Goal: Information Seeking & Learning: Learn about a topic

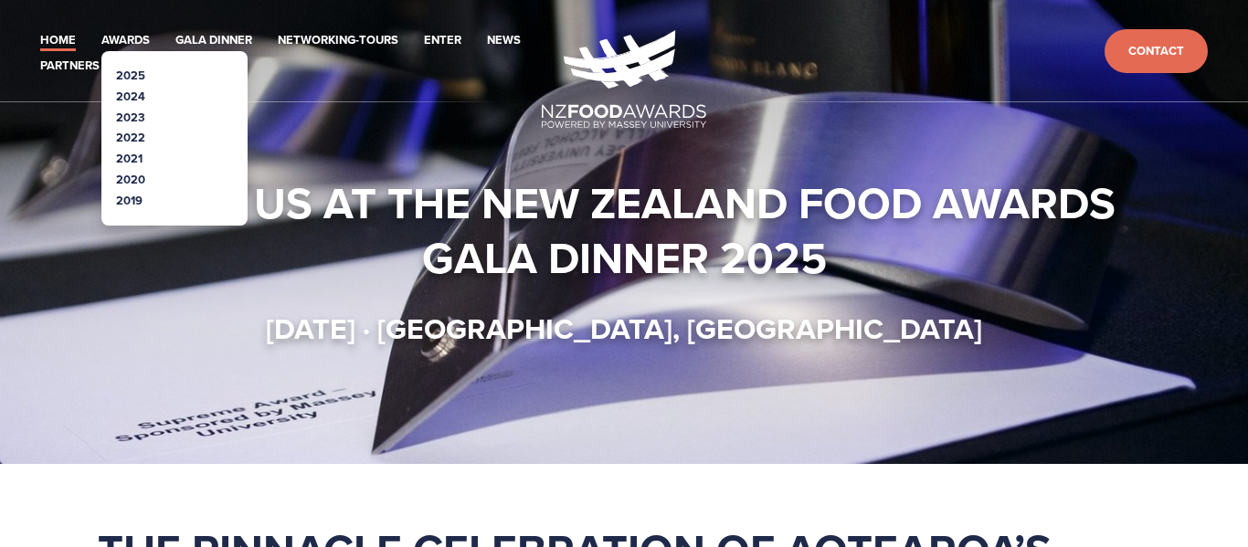
click at [144, 81] on li "2025" at bounding box center [174, 76] width 117 height 21
click at [143, 78] on link "2025" at bounding box center [130, 75] width 29 height 17
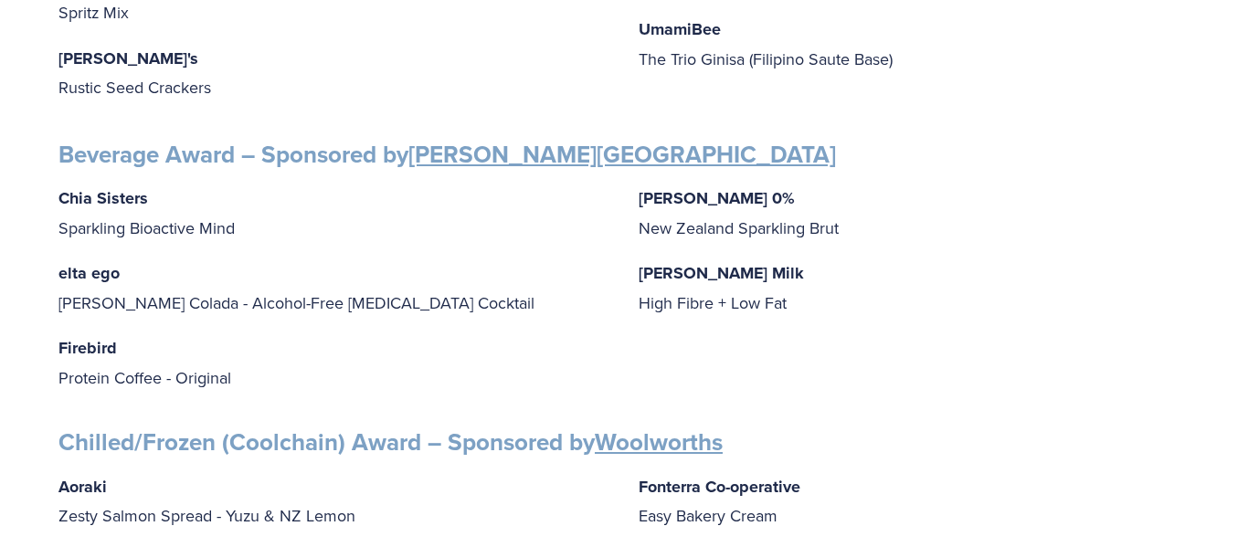
scroll to position [1142, 0]
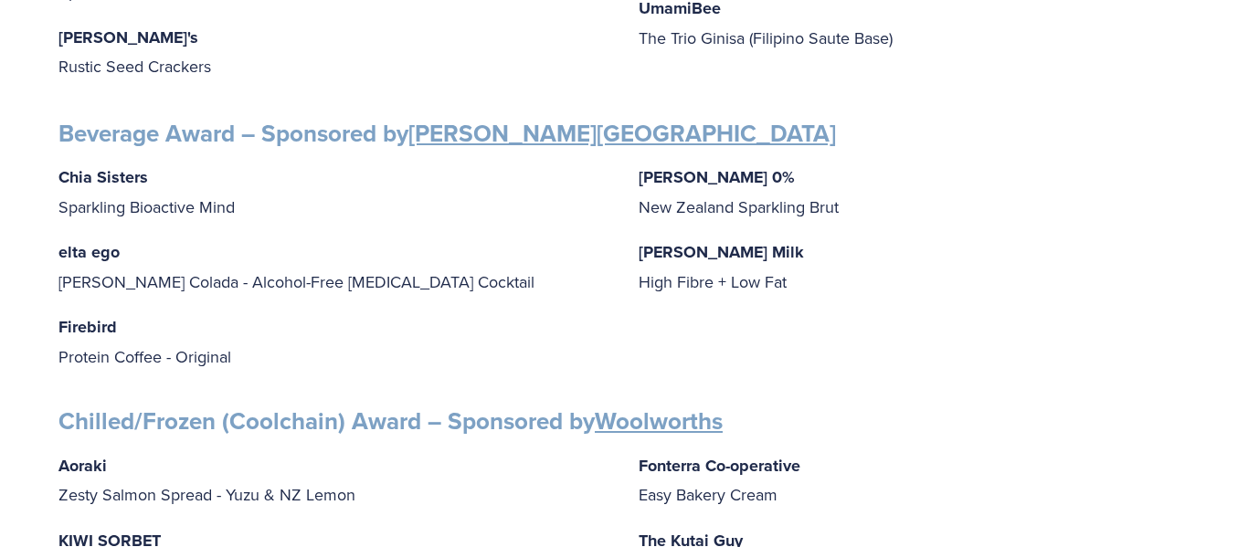
click at [695, 163] on p "[PERSON_NAME] 0% New Zealand Sparkling Brut" at bounding box center [914, 192] width 551 height 58
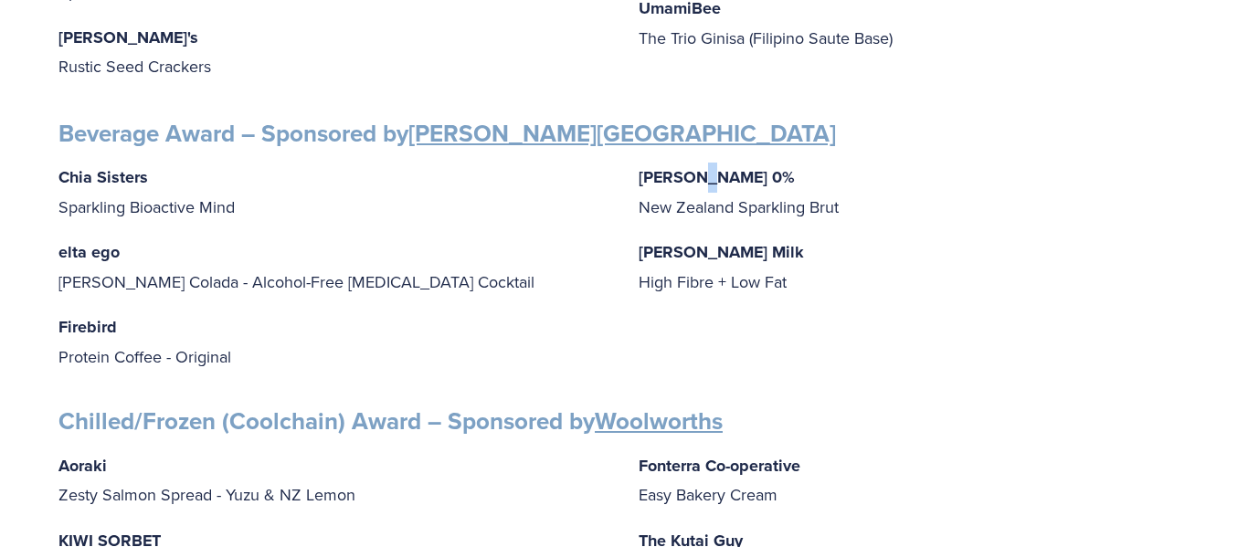
click at [695, 163] on p "[PERSON_NAME] 0% New Zealand Sparkling Brut" at bounding box center [914, 192] width 551 height 58
click at [695, 163] on p "Giesen 0% New Zealand Sparkling Brut" at bounding box center [914, 192] width 551 height 58
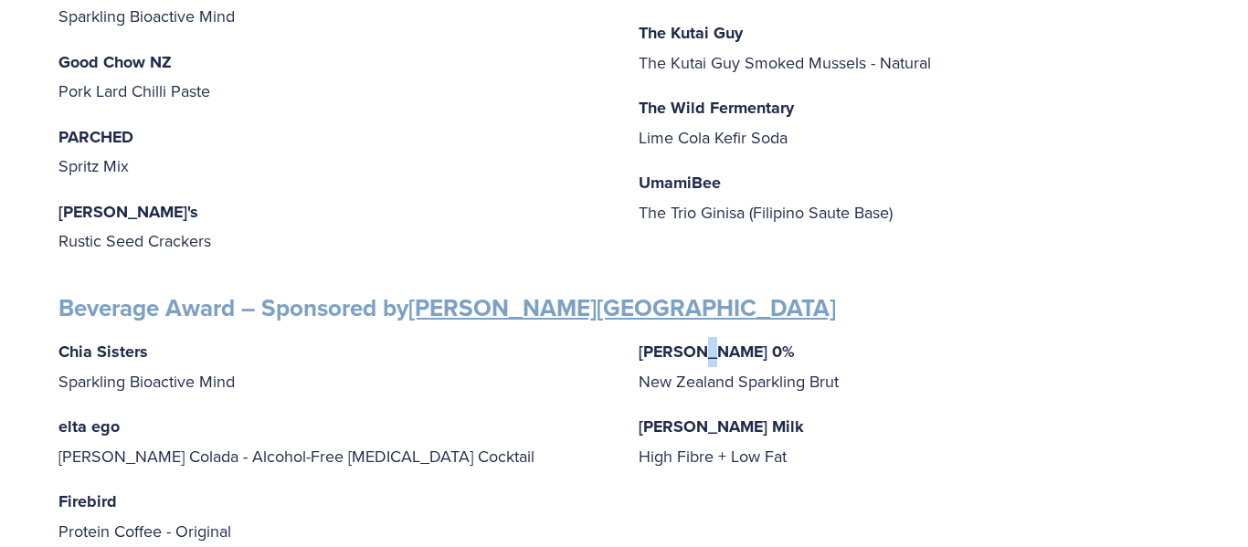
scroll to position [946, 0]
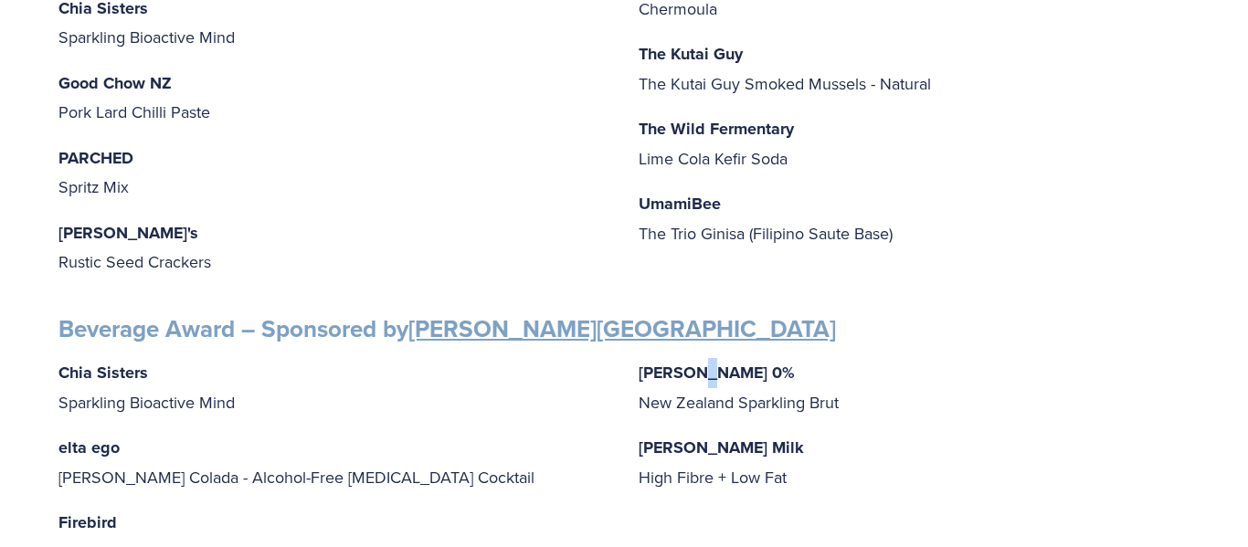
click at [607, 157] on p "PARCHED Spritz Mix" at bounding box center [333, 172] width 551 height 58
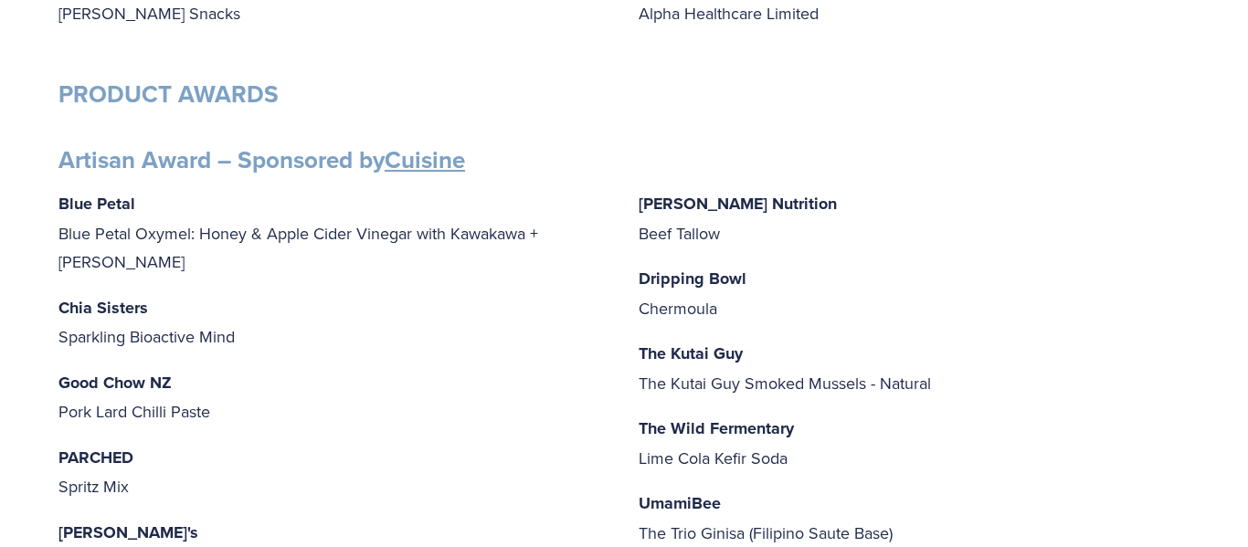
scroll to position [217, 0]
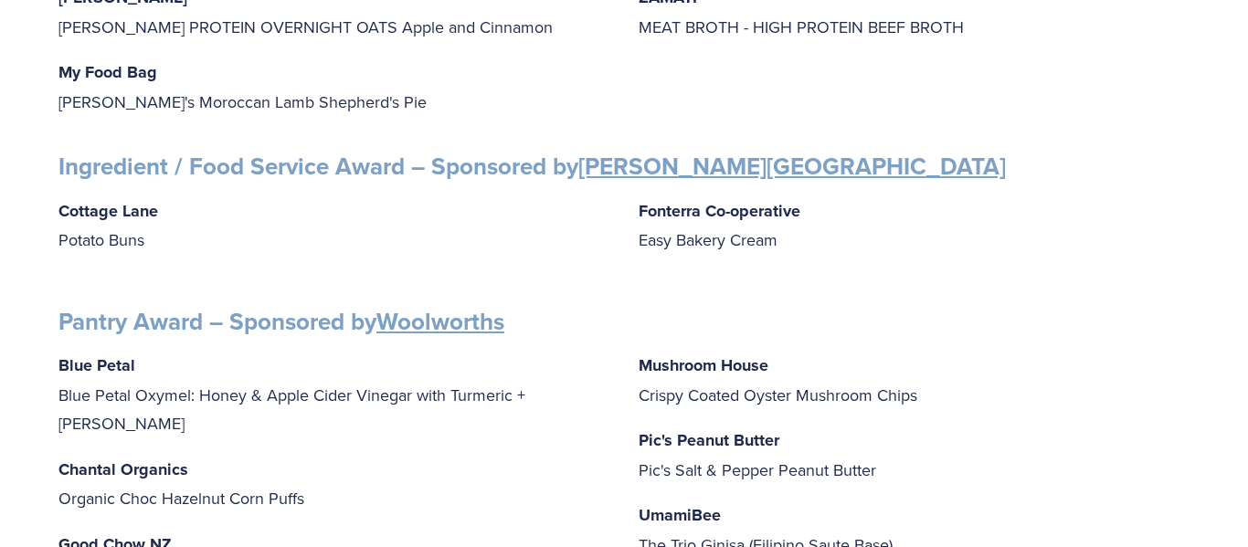
scroll to position [0, 0]
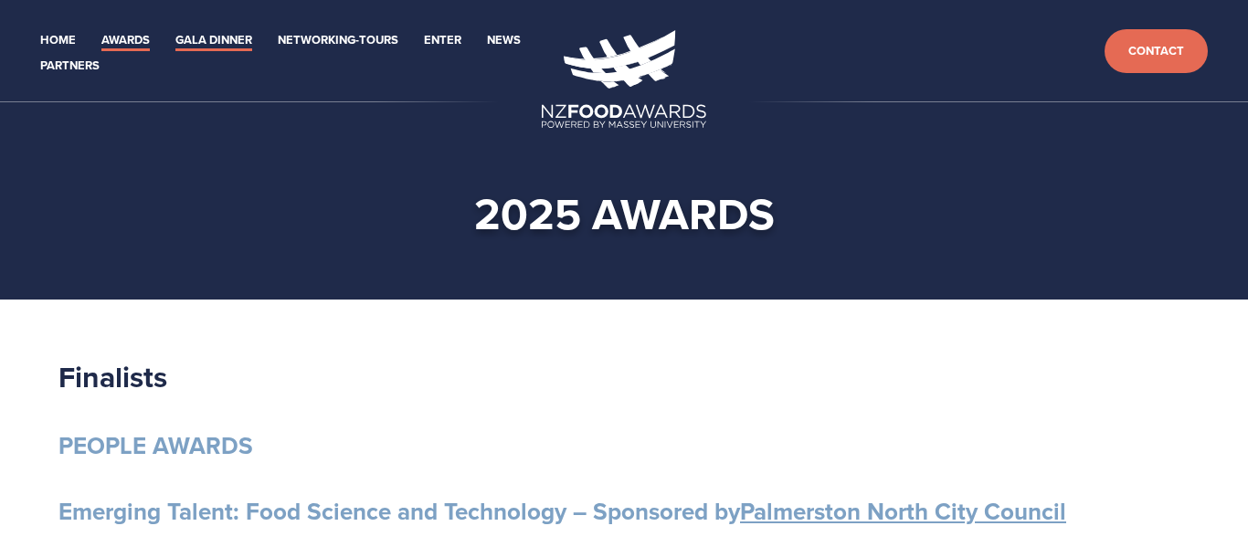
click at [208, 38] on link "Gala Dinner" at bounding box center [213, 40] width 77 height 21
